Goal: Task Accomplishment & Management: Manage account settings

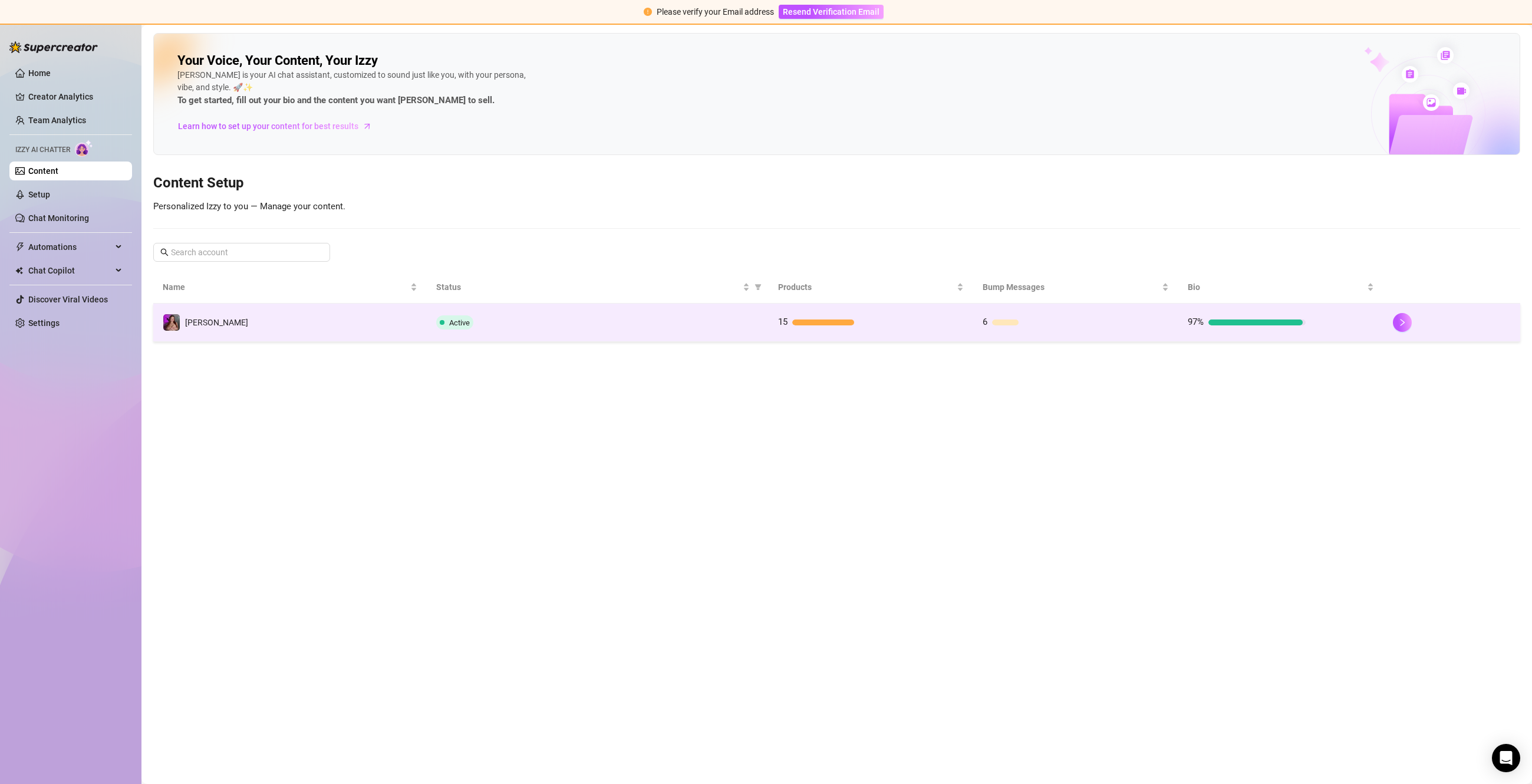
click at [443, 310] on td "Active" at bounding box center [597, 322] width 342 height 39
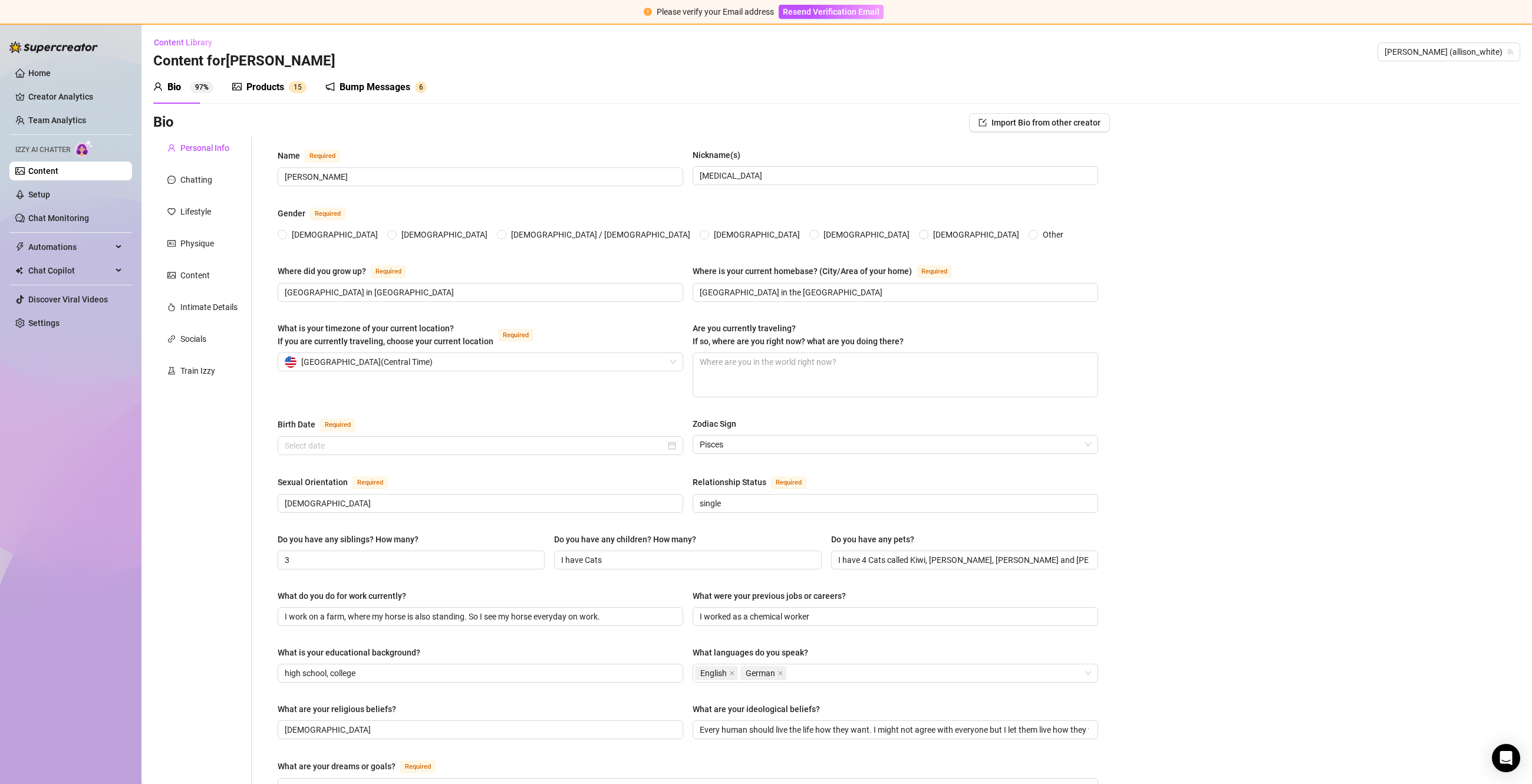
radio input "true"
type input "[DATE]"
click at [253, 93] on div "Products" at bounding box center [264, 87] width 38 height 15
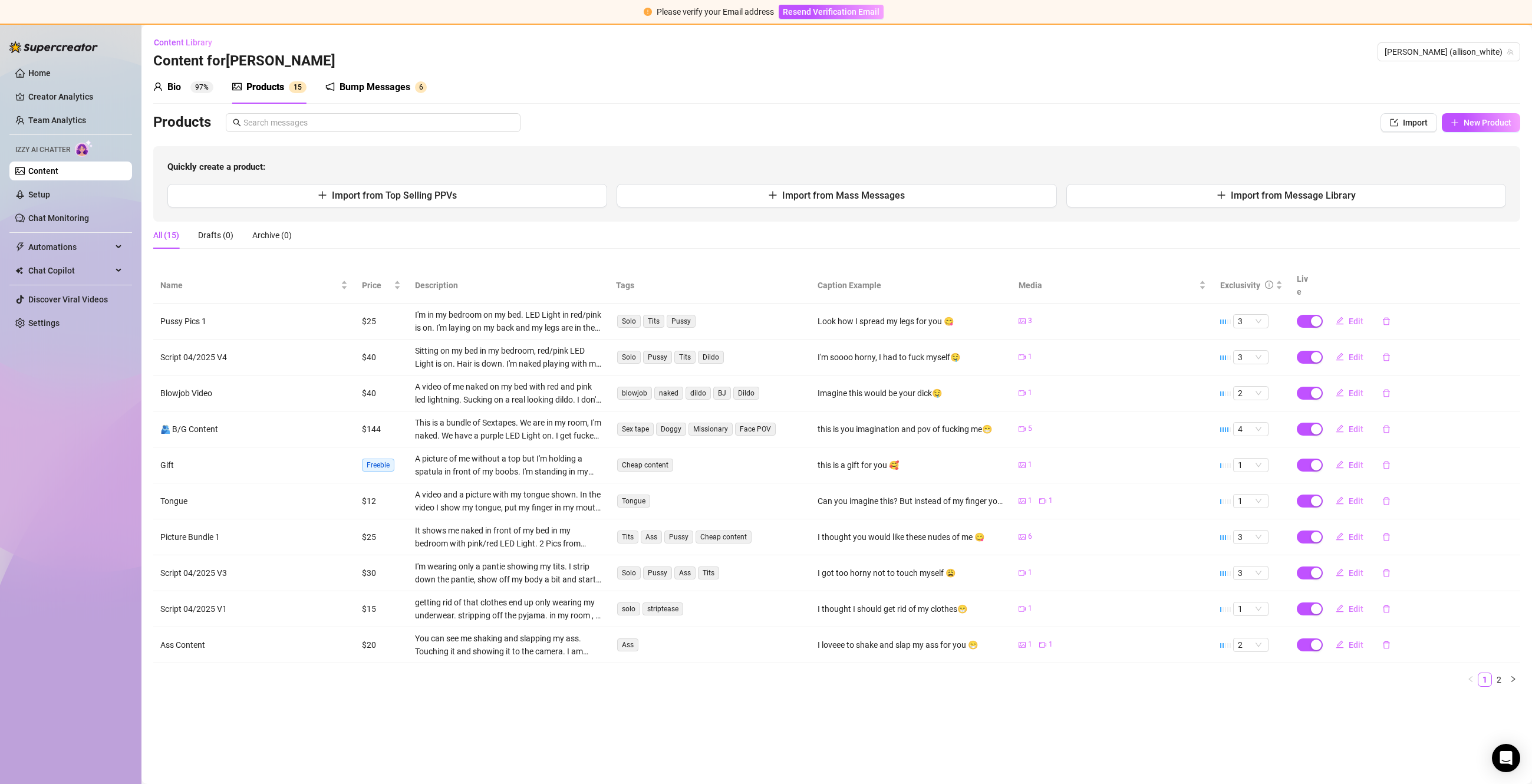
click at [354, 91] on div "Bump Messages" at bounding box center [375, 87] width 71 height 15
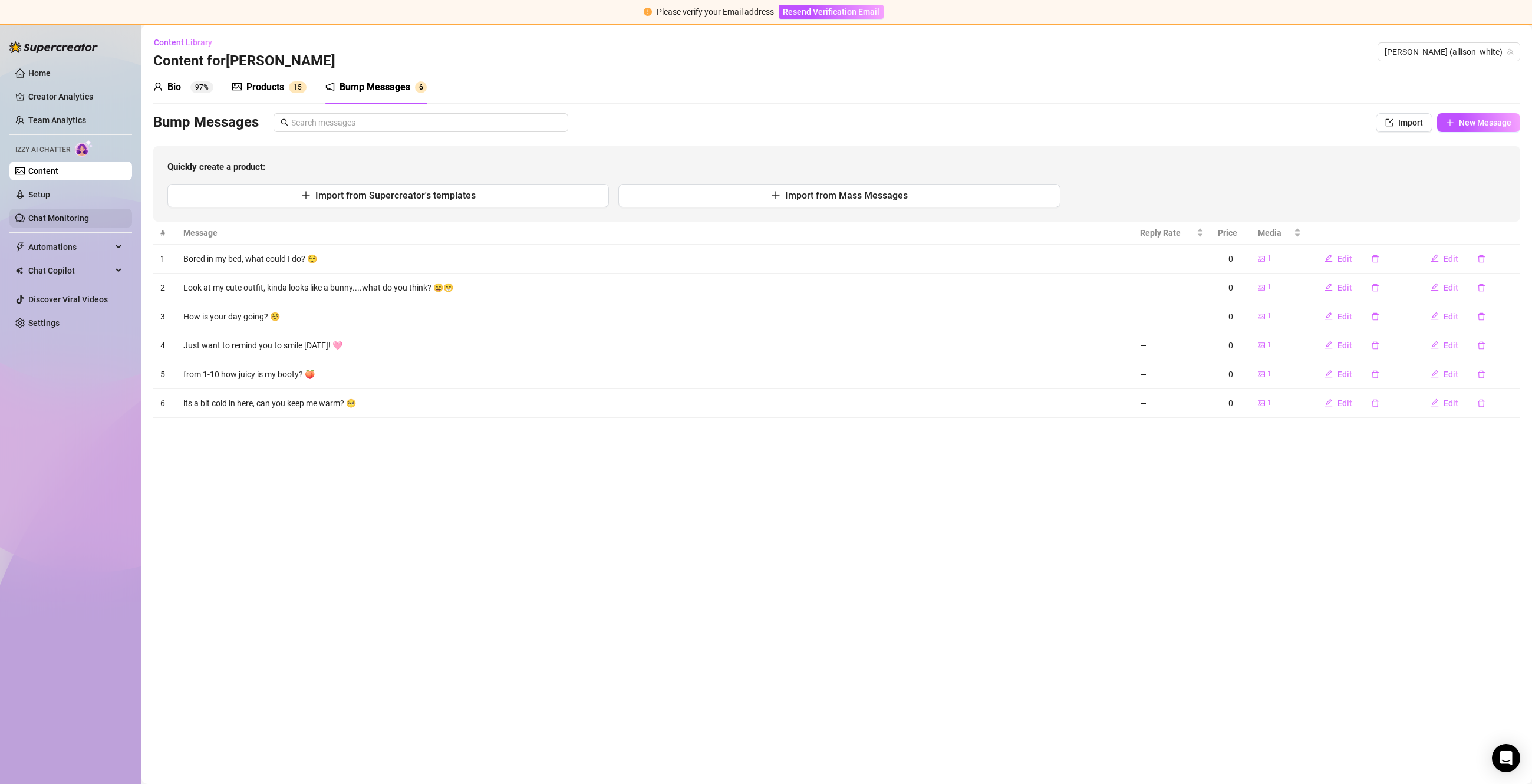
click at [80, 213] on link "Chat Monitoring" at bounding box center [58, 218] width 61 height 10
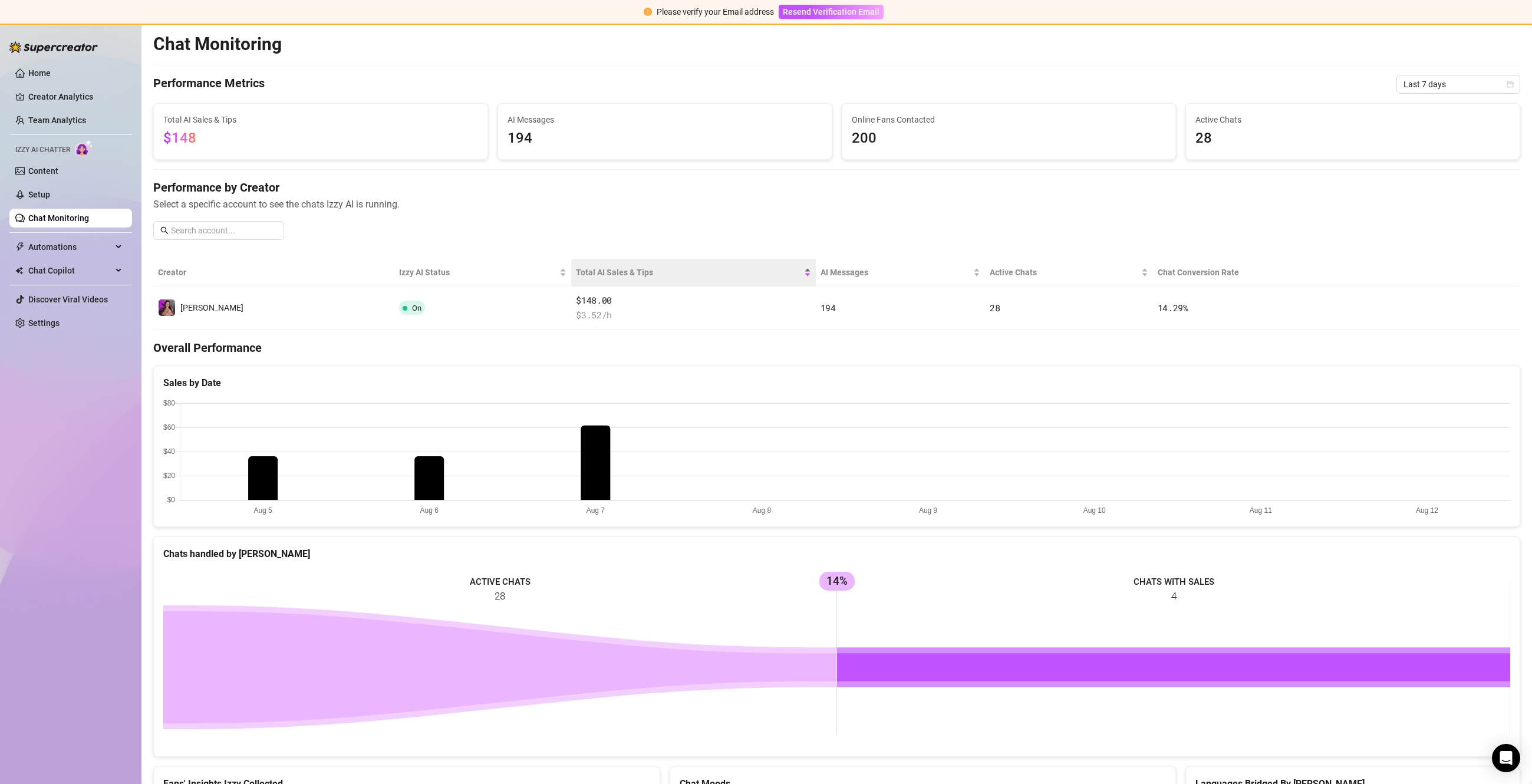
scroll to position [8, 0]
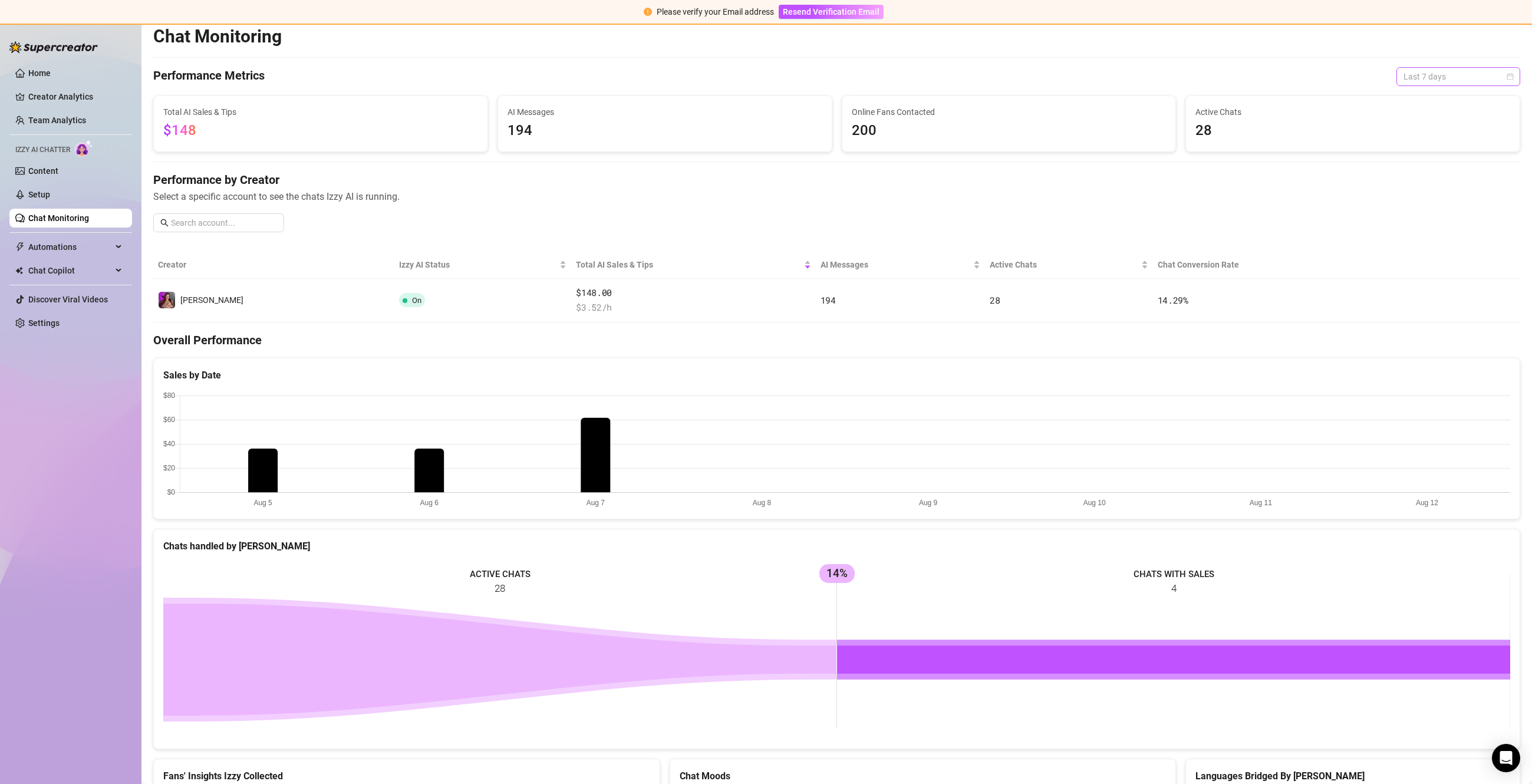
click at [1498, 73] on span "Last 7 days" at bounding box center [1457, 76] width 109 height 17
click at [1427, 104] on div "Last 24 hours" at bounding box center [1458, 100] width 105 height 13
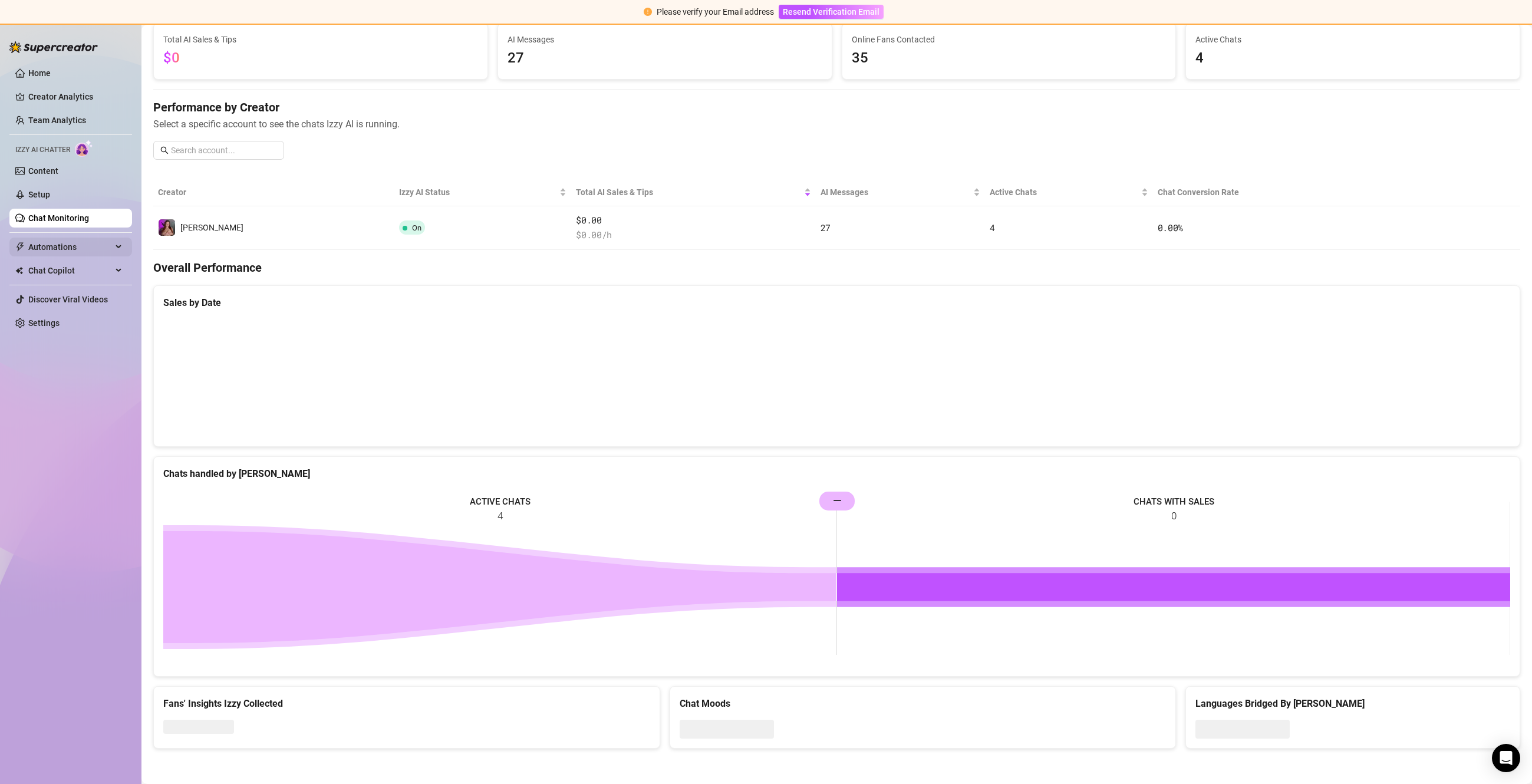
scroll to position [0, 0]
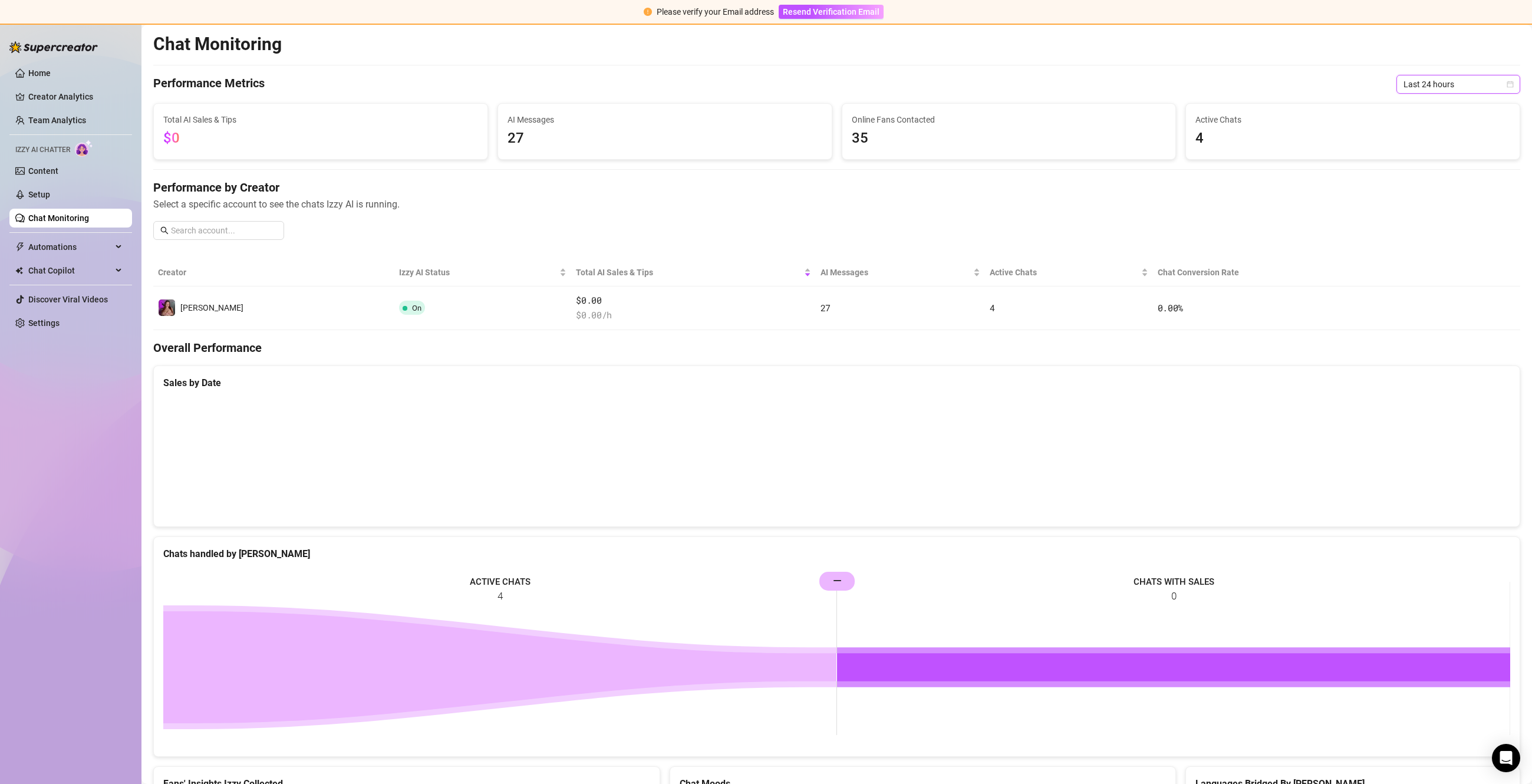
click at [45, 185] on ul "Home Creator Analytics Team Analytics Izzy AI Chatter Content Setup Chat Monito…" at bounding box center [71, 197] width 123 height 278
click at [46, 199] on link "Setup" at bounding box center [39, 195] width 22 height 10
